Goal: Check status: Check status

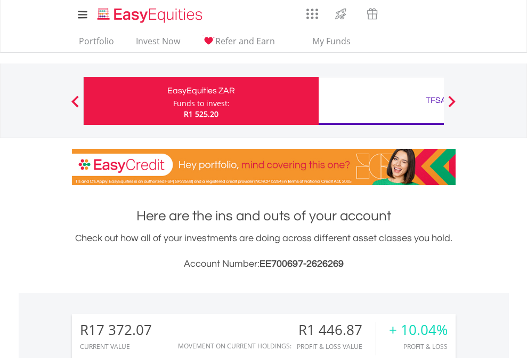
scroll to position [102, 167]
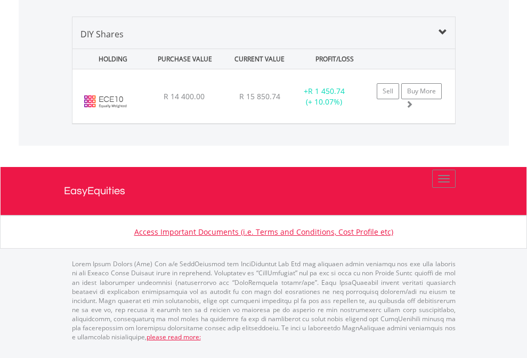
scroll to position [102, 167]
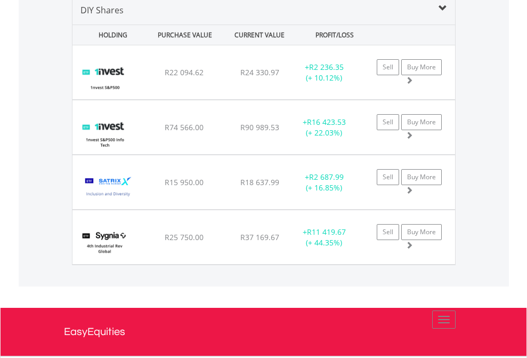
scroll to position [1031, 0]
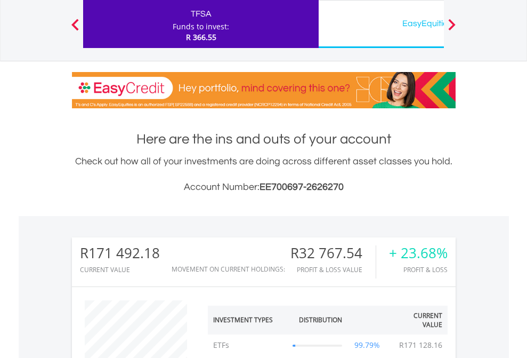
scroll to position [102, 167]
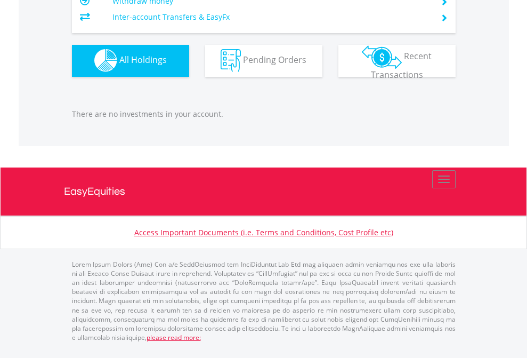
scroll to position [1056, 0]
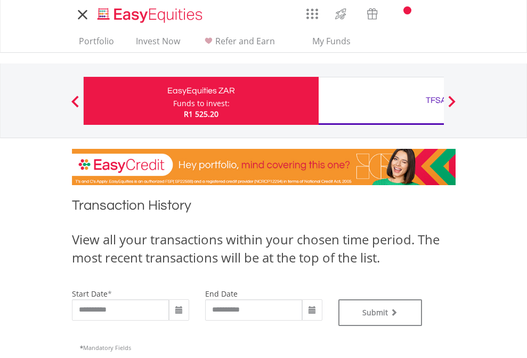
type input "**********"
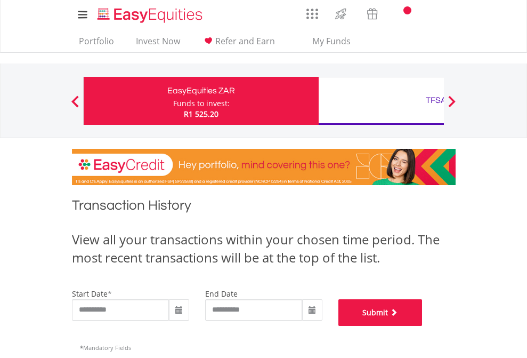
click at [423, 326] on button "Submit" at bounding box center [381, 312] width 84 height 27
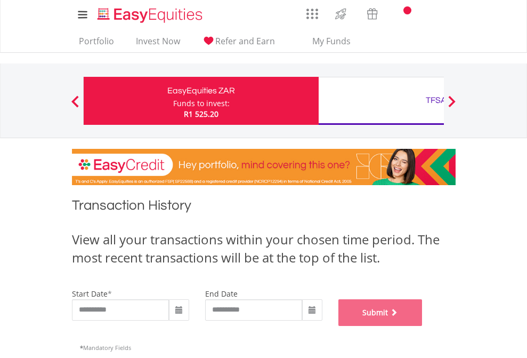
scroll to position [433, 0]
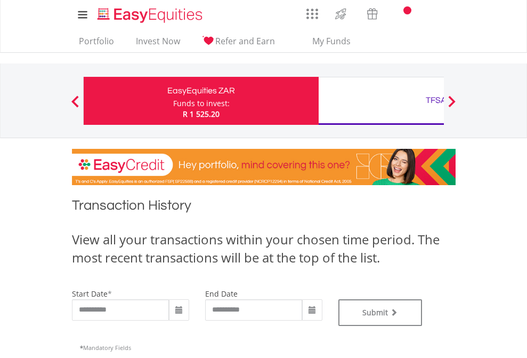
click at [381, 101] on div "TFSA" at bounding box center [436, 100] width 222 height 15
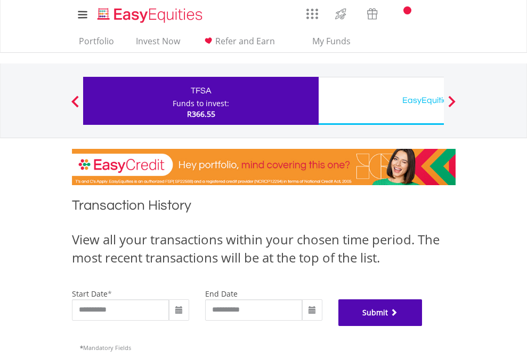
click at [423, 326] on button "Submit" at bounding box center [381, 312] width 84 height 27
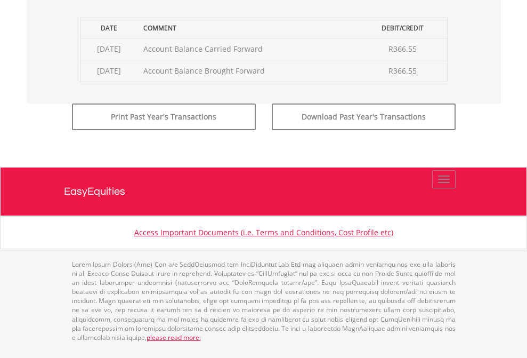
scroll to position [433, 0]
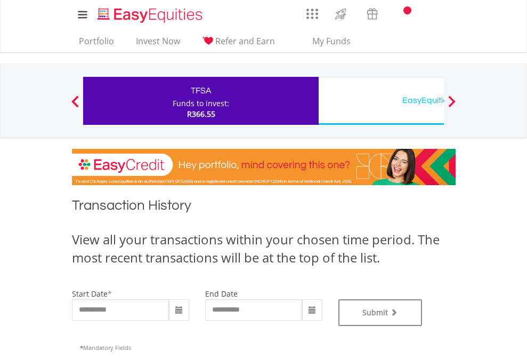
click at [381, 101] on div "EasyEquities USD" at bounding box center [436, 100] width 222 height 15
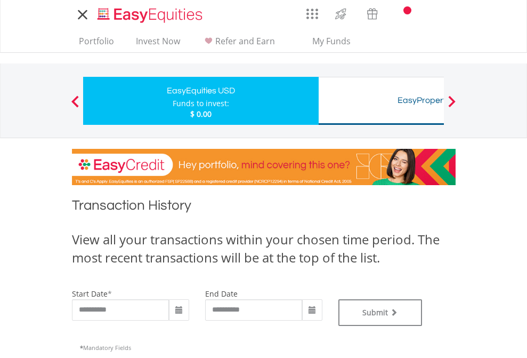
type input "**********"
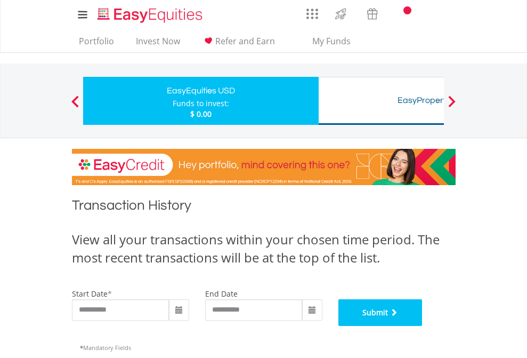
click at [423, 326] on button "Submit" at bounding box center [381, 312] width 84 height 27
